Goal: Task Accomplishment & Management: Manage account settings

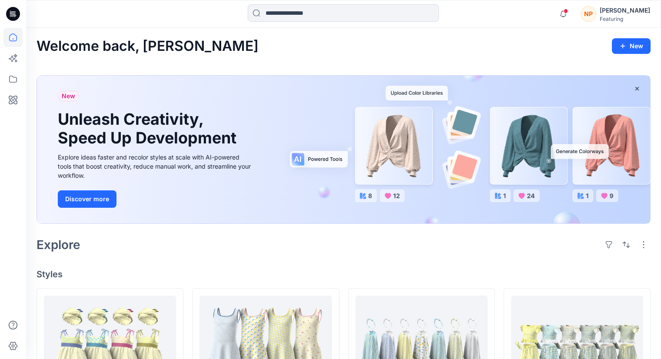
scroll to position [246, 0]
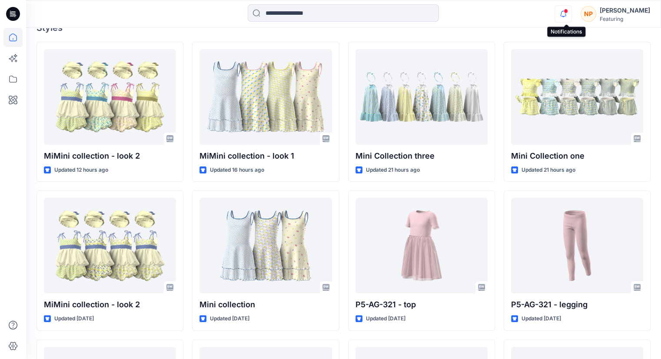
click at [561, 13] on icon "button" at bounding box center [563, 13] width 17 height 17
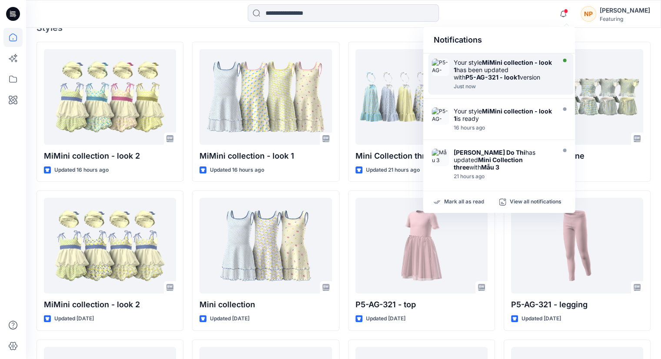
click at [526, 66] on div "Your style MiMini collection - look 1 has been updated with P5-AG-321 - look1 v…" at bounding box center [503, 70] width 100 height 22
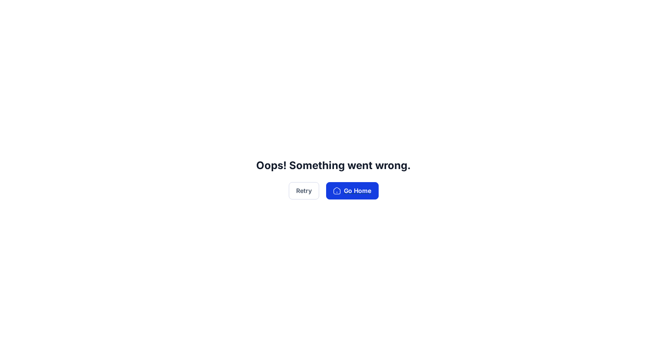
click at [359, 196] on button "Go Home" at bounding box center [352, 190] width 53 height 17
click at [355, 194] on button "Go Home" at bounding box center [352, 190] width 53 height 17
click at [304, 194] on button "Retry" at bounding box center [304, 190] width 30 height 17
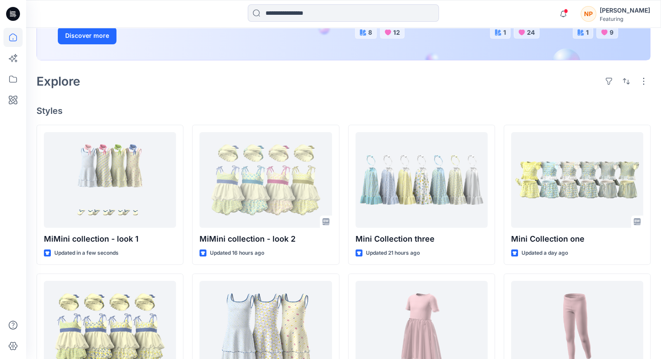
scroll to position [174, 0]
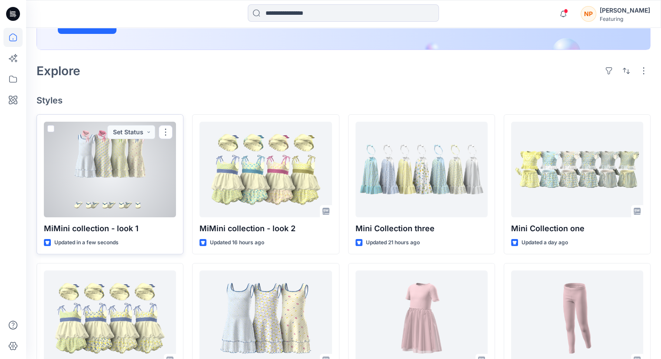
click at [132, 167] on div at bounding box center [110, 170] width 132 height 96
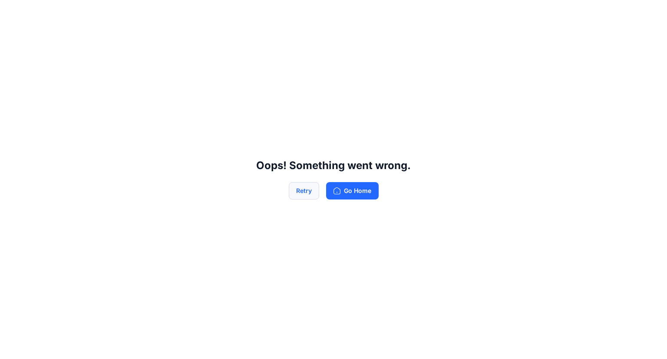
click at [304, 192] on button "Retry" at bounding box center [304, 190] width 30 height 17
click at [342, 192] on button "Go Home" at bounding box center [352, 190] width 53 height 17
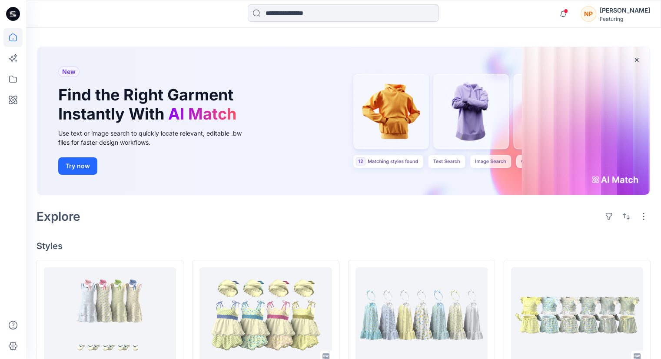
scroll to position [130, 0]
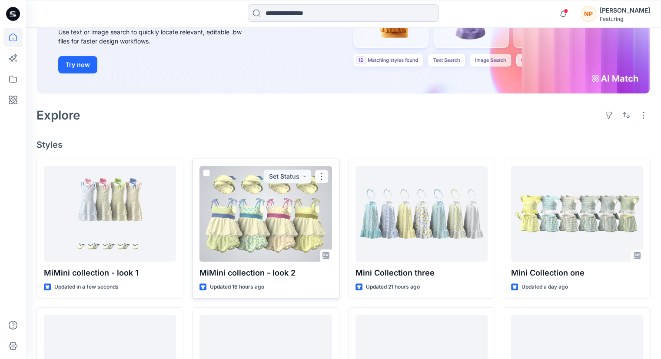
click at [276, 207] on div at bounding box center [265, 214] width 132 height 96
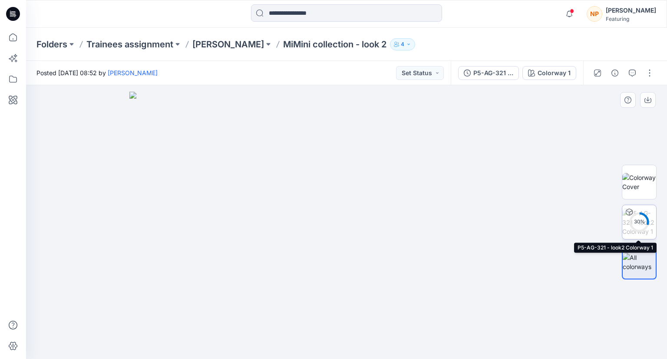
click at [647, 223] on div "30 %" at bounding box center [639, 221] width 21 height 7
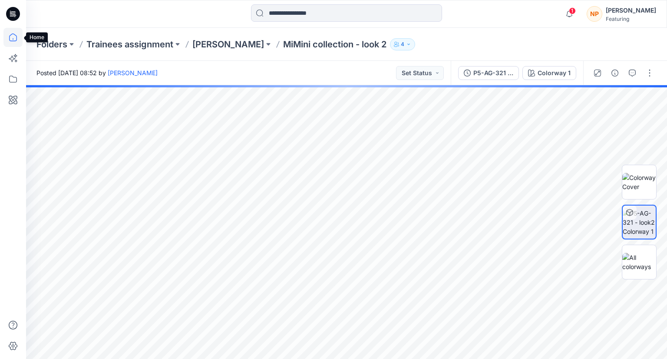
click at [16, 37] on icon at bounding box center [13, 37] width 8 height 8
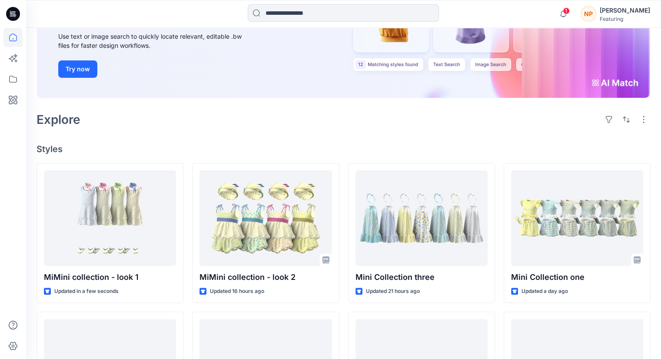
scroll to position [130, 0]
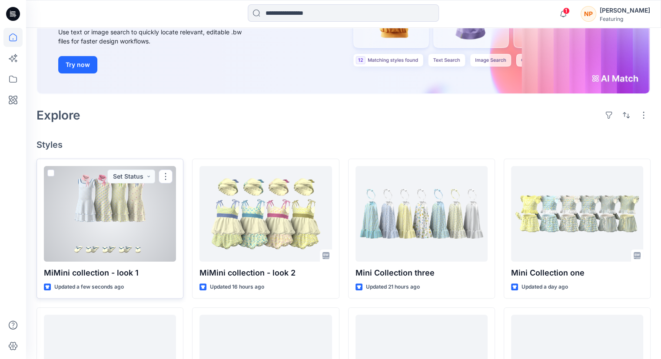
click at [99, 208] on div at bounding box center [110, 214] width 132 height 96
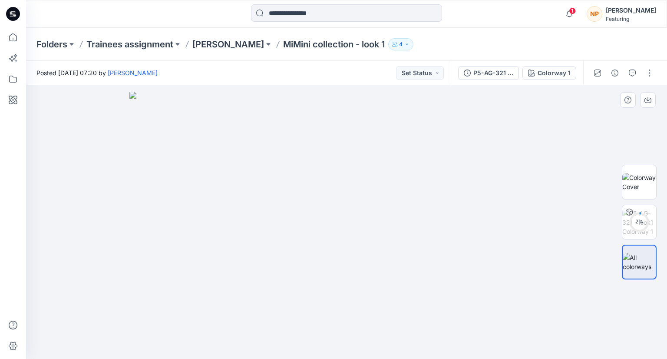
click at [578, 113] on div at bounding box center [346, 222] width 641 height 274
click at [634, 227] on img at bounding box center [639, 222] width 34 height 27
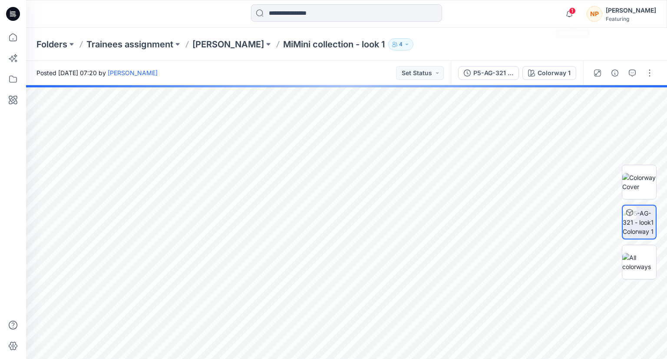
click at [575, 13] on span "1" at bounding box center [572, 10] width 7 height 7
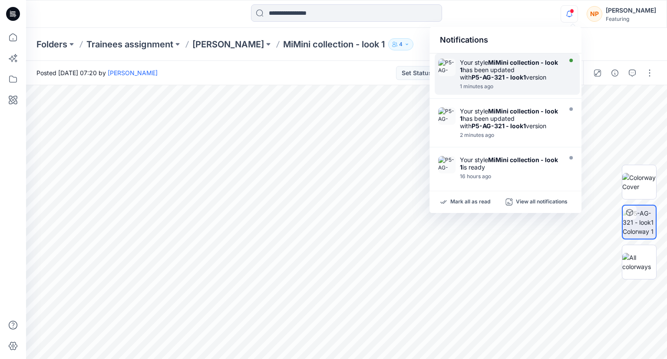
click at [528, 68] on div "Your style MiMini collection - look 1 has been updated with P5-AG-321 - look1 v…" at bounding box center [510, 70] width 100 height 22
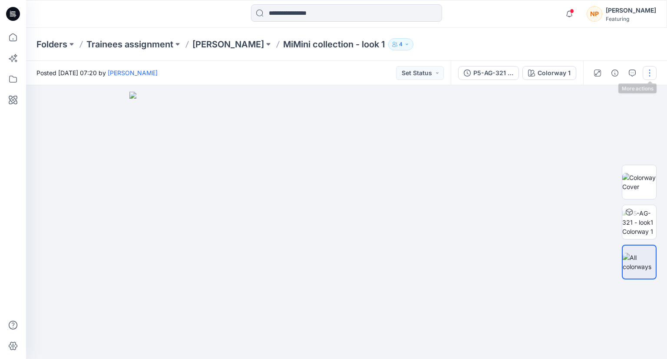
click at [648, 78] on button "button" at bounding box center [650, 73] width 14 height 14
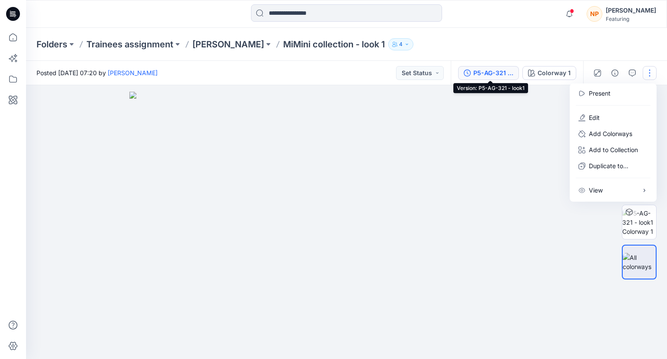
click at [494, 72] on div "P5-AG-321 - look1" at bounding box center [493, 73] width 40 height 10
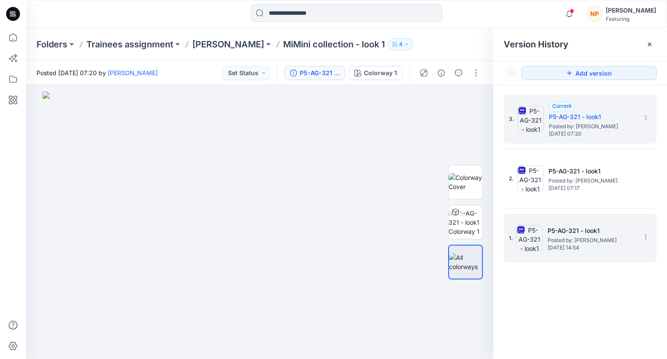
click at [593, 250] on span "[DATE] 14:54" at bounding box center [591, 248] width 87 height 6
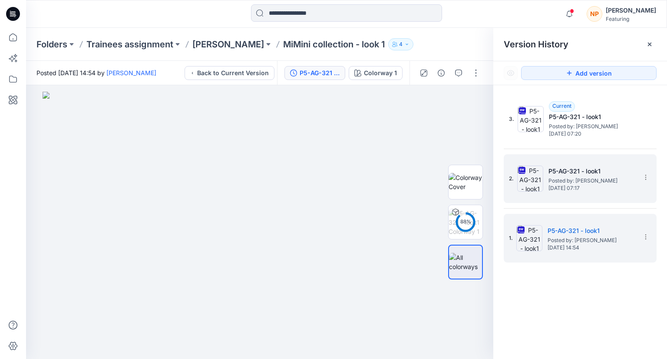
click at [605, 190] on span "[DATE] 07:17" at bounding box center [592, 188] width 87 height 6
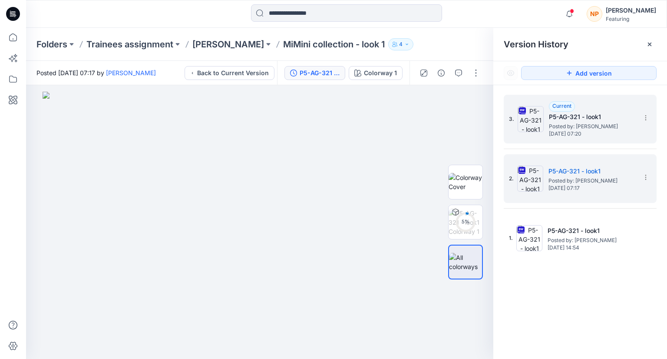
click at [595, 131] on span "[DATE] 07:20" at bounding box center [592, 134] width 87 height 6
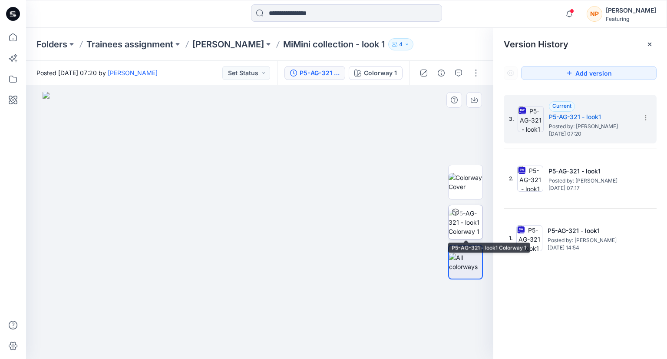
click at [460, 223] on img at bounding box center [466, 222] width 34 height 27
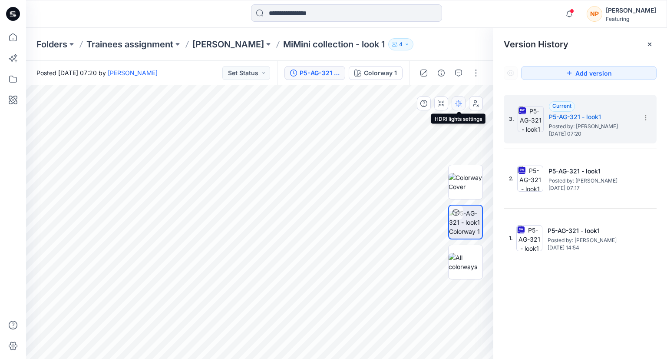
click at [460, 108] on button "button" at bounding box center [459, 103] width 14 height 14
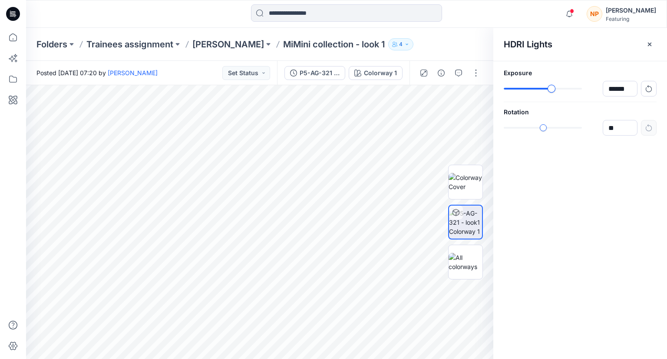
type input "******"
click at [553, 93] on div "******" at bounding box center [580, 89] width 153 height 16
click at [553, 129] on div "slider-ex-1" at bounding box center [553, 128] width 8 height 8
click at [523, 133] on div "******" at bounding box center [580, 128] width 153 height 16
type input "*****"
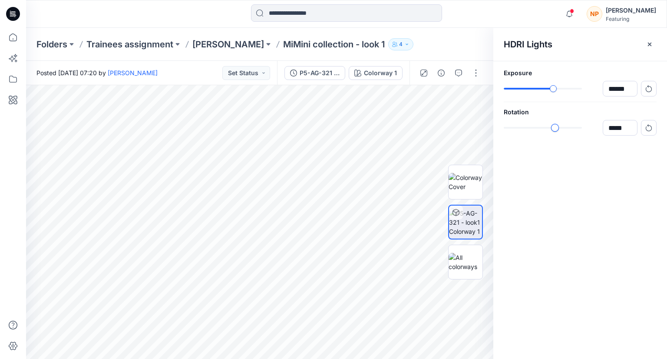
click at [554, 132] on div "*****" at bounding box center [580, 128] width 153 height 16
click at [321, 72] on div "P5-AG-321 - look1" at bounding box center [320, 73] width 40 height 10
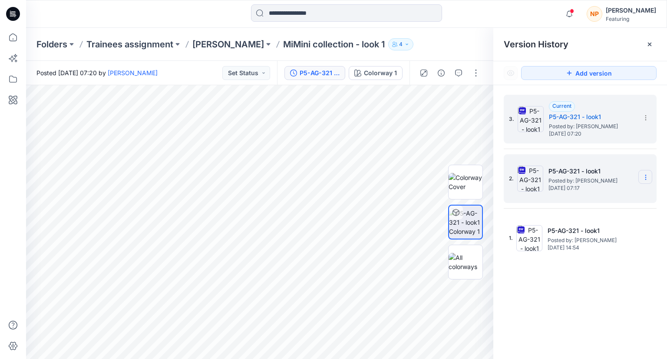
click at [646, 180] on icon at bounding box center [645, 177] width 7 height 7
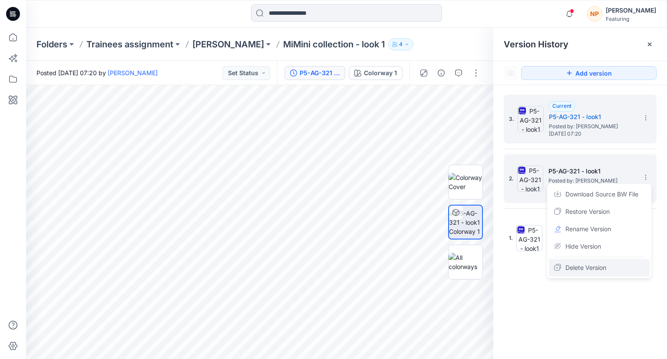
click at [600, 266] on span "Delete Version" at bounding box center [586, 267] width 41 height 10
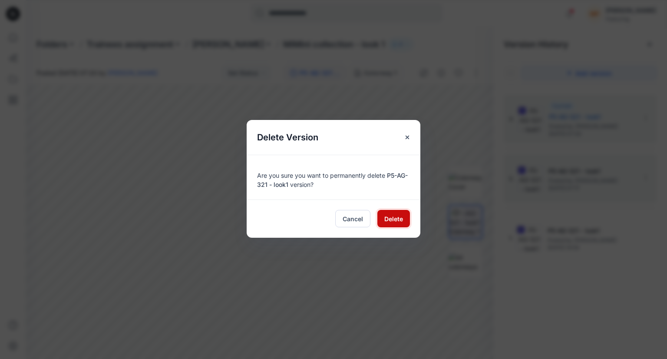
click at [385, 221] on span "Delete" at bounding box center [393, 218] width 19 height 9
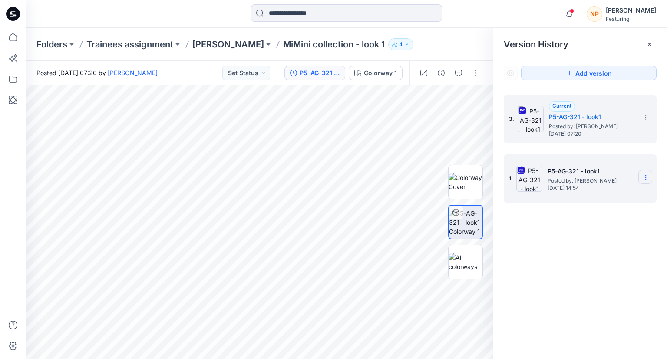
click at [647, 179] on icon at bounding box center [645, 177] width 7 height 7
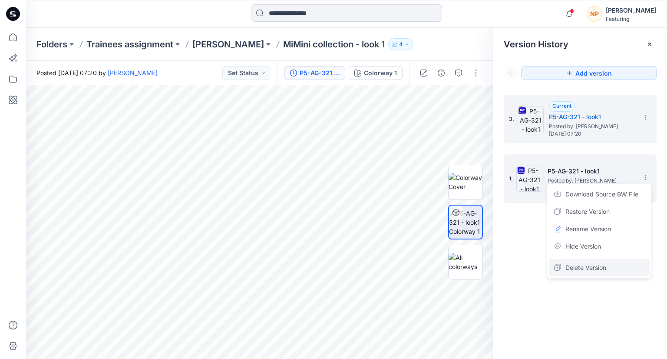
click at [603, 265] on span "Delete Version" at bounding box center [586, 267] width 41 height 10
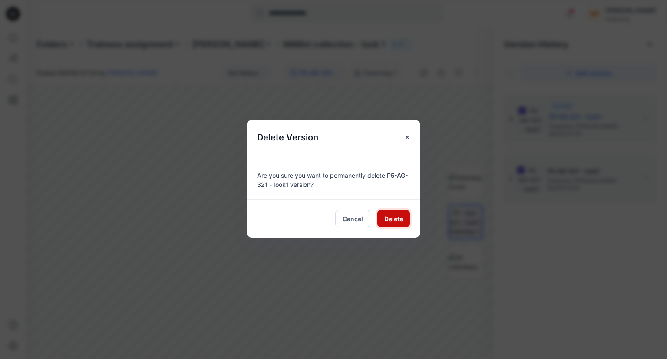
click at [391, 218] on span "Delete" at bounding box center [393, 218] width 19 height 9
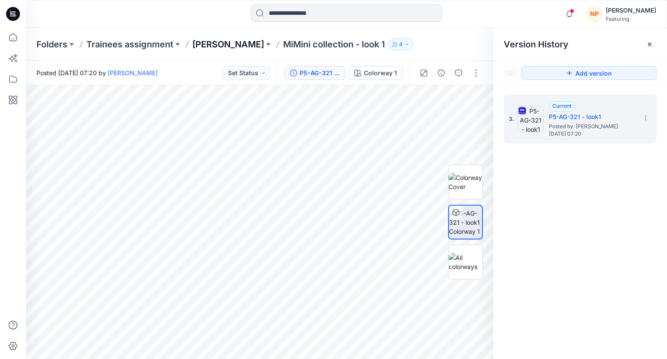
click at [229, 46] on p "[PERSON_NAME]" at bounding box center [228, 44] width 72 height 12
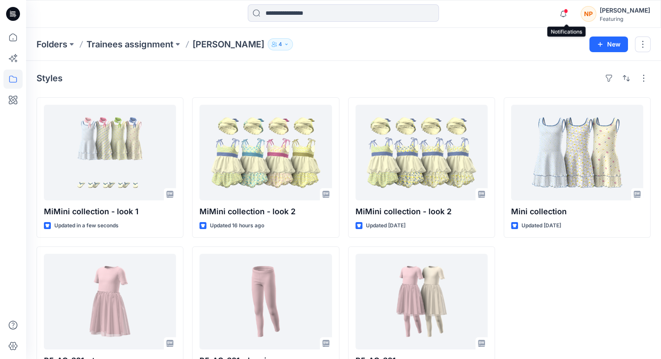
click at [568, 13] on span at bounding box center [565, 11] width 4 height 5
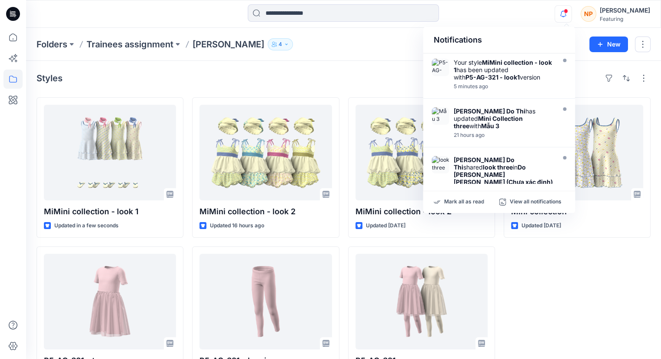
click at [591, 255] on div "Mini collection Updated [DATE]" at bounding box center [576, 241] width 147 height 289
